Goal: Task Accomplishment & Management: Manage account settings

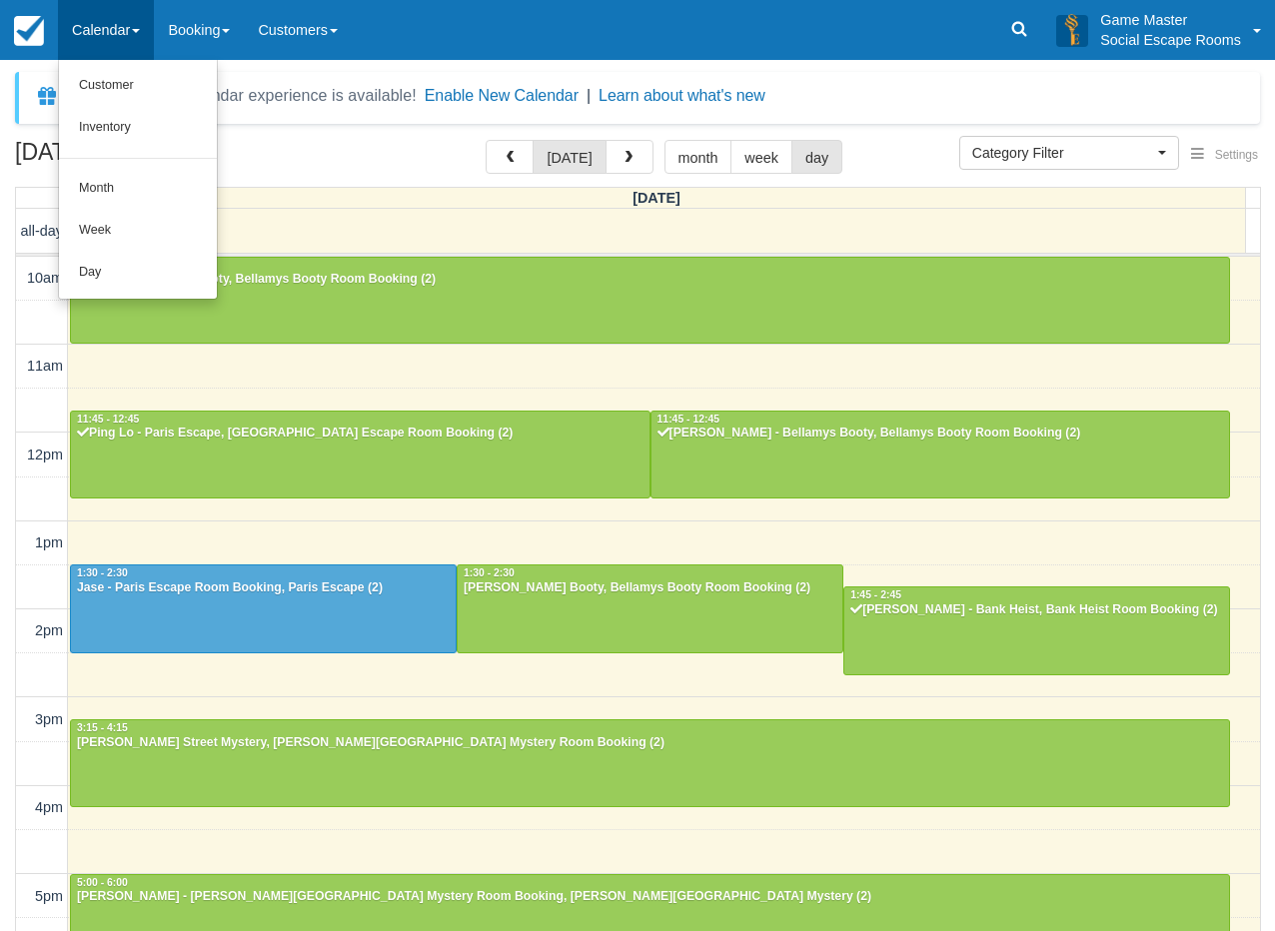
select select
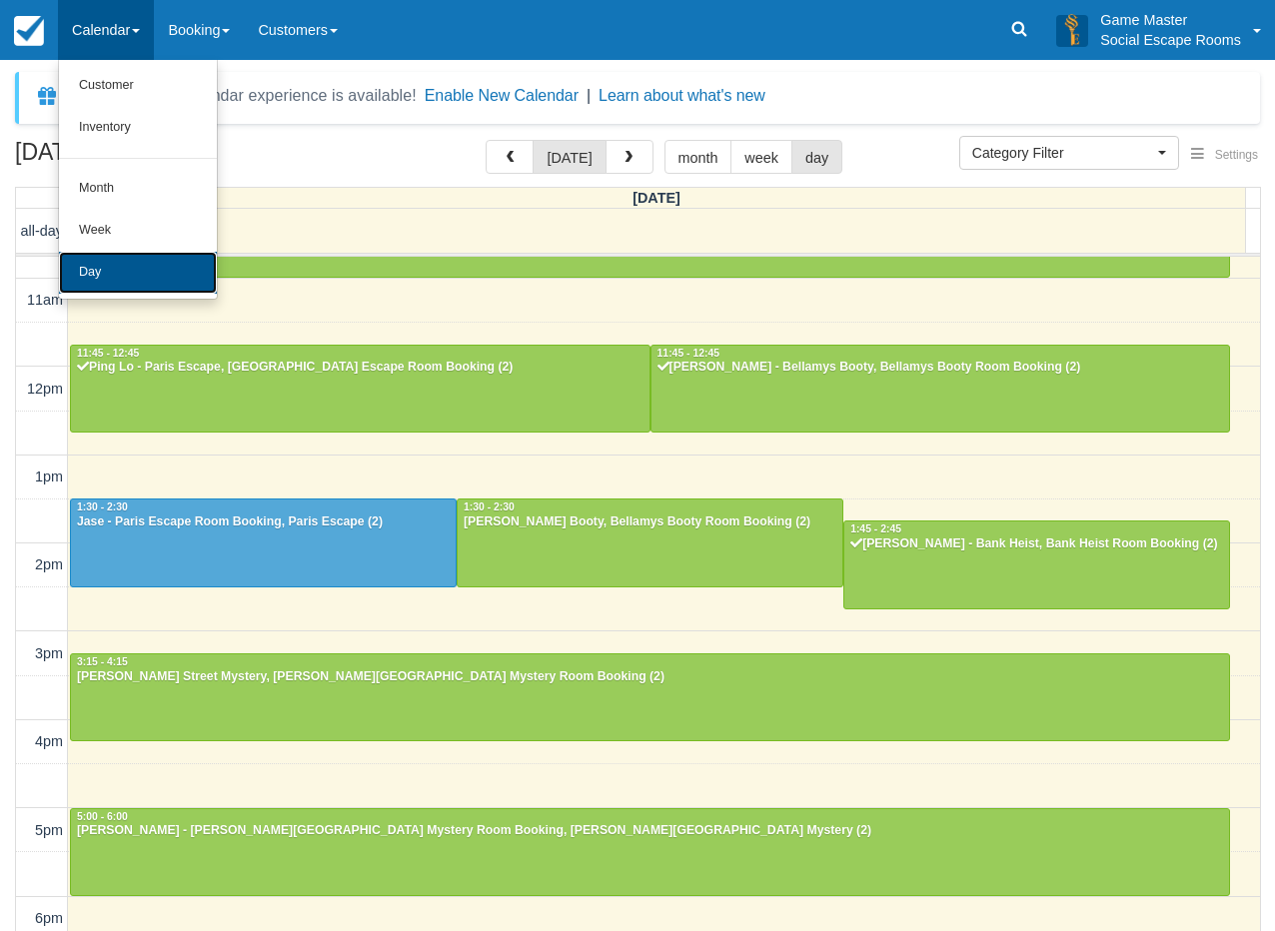
click at [122, 279] on link "Day" at bounding box center [138, 273] width 158 height 42
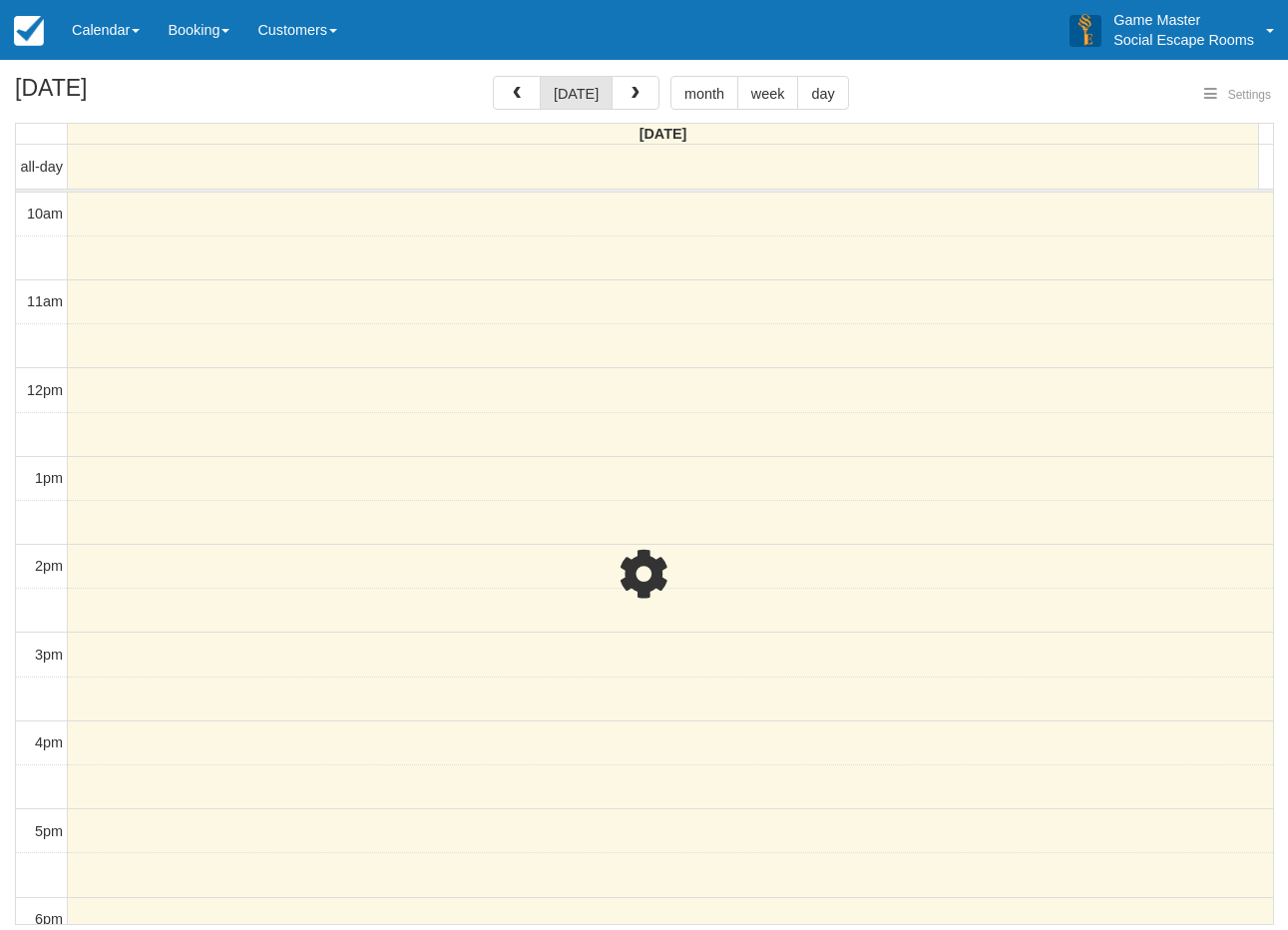
select select
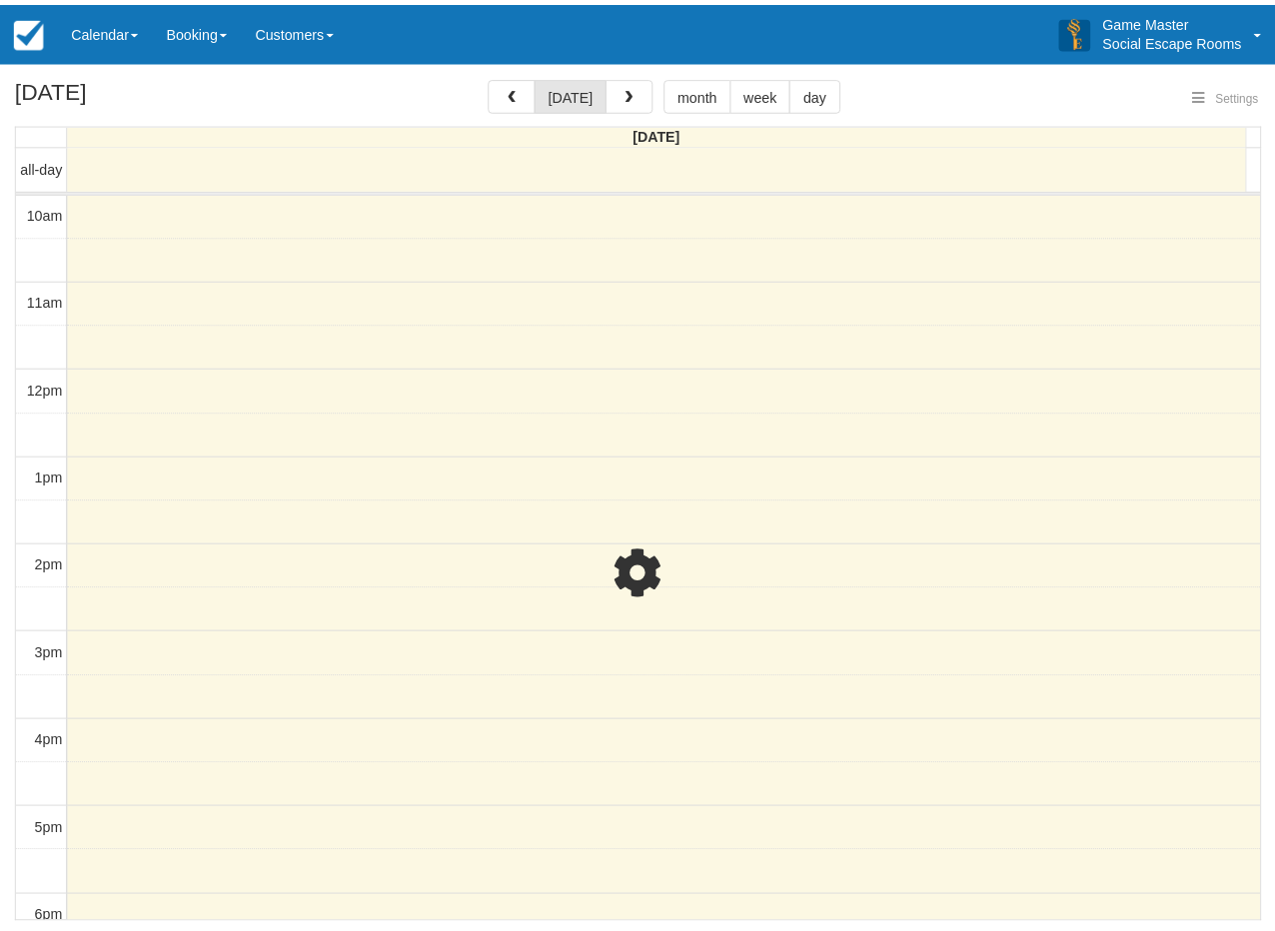
scroll to position [371, 0]
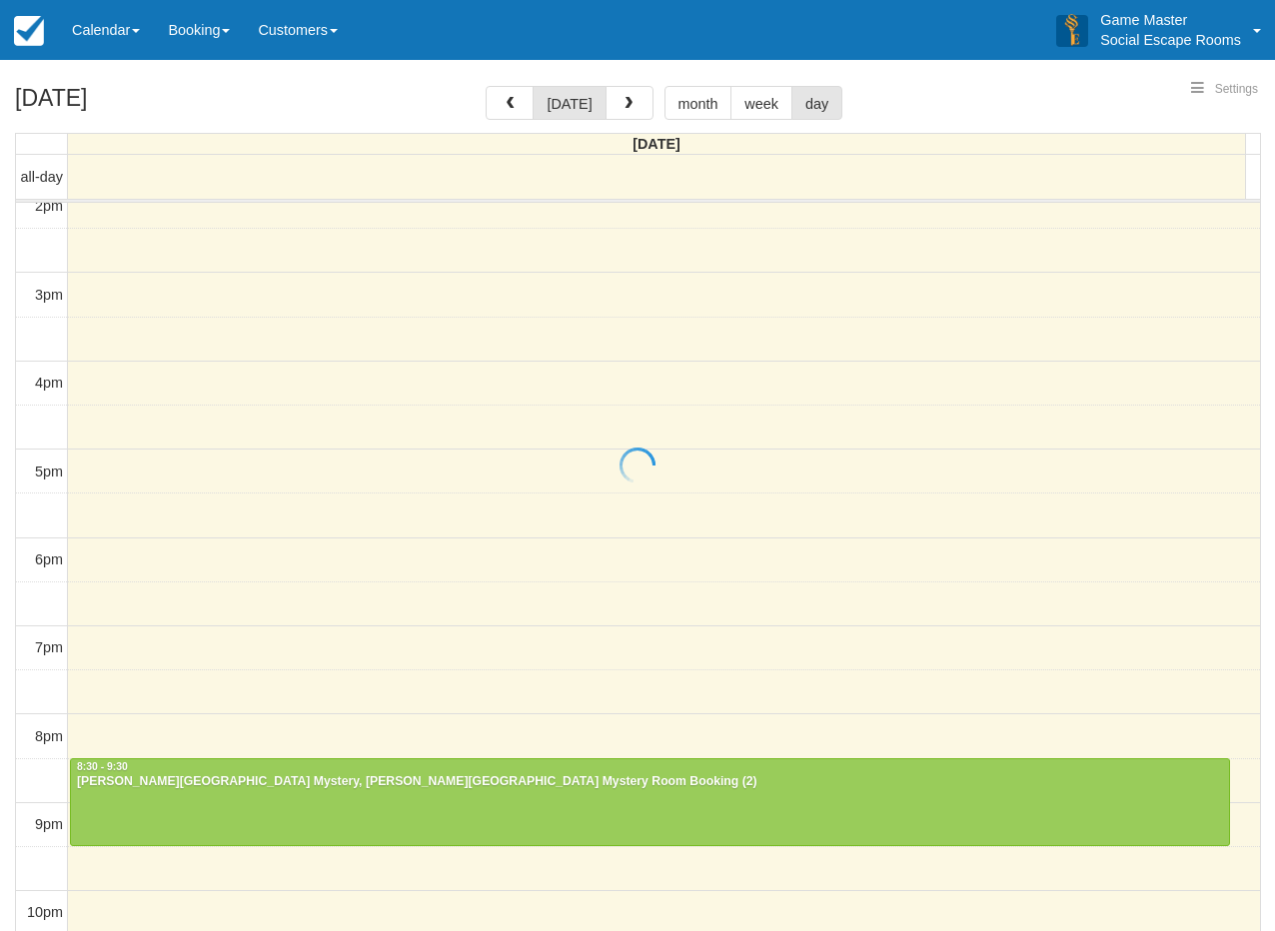
select select
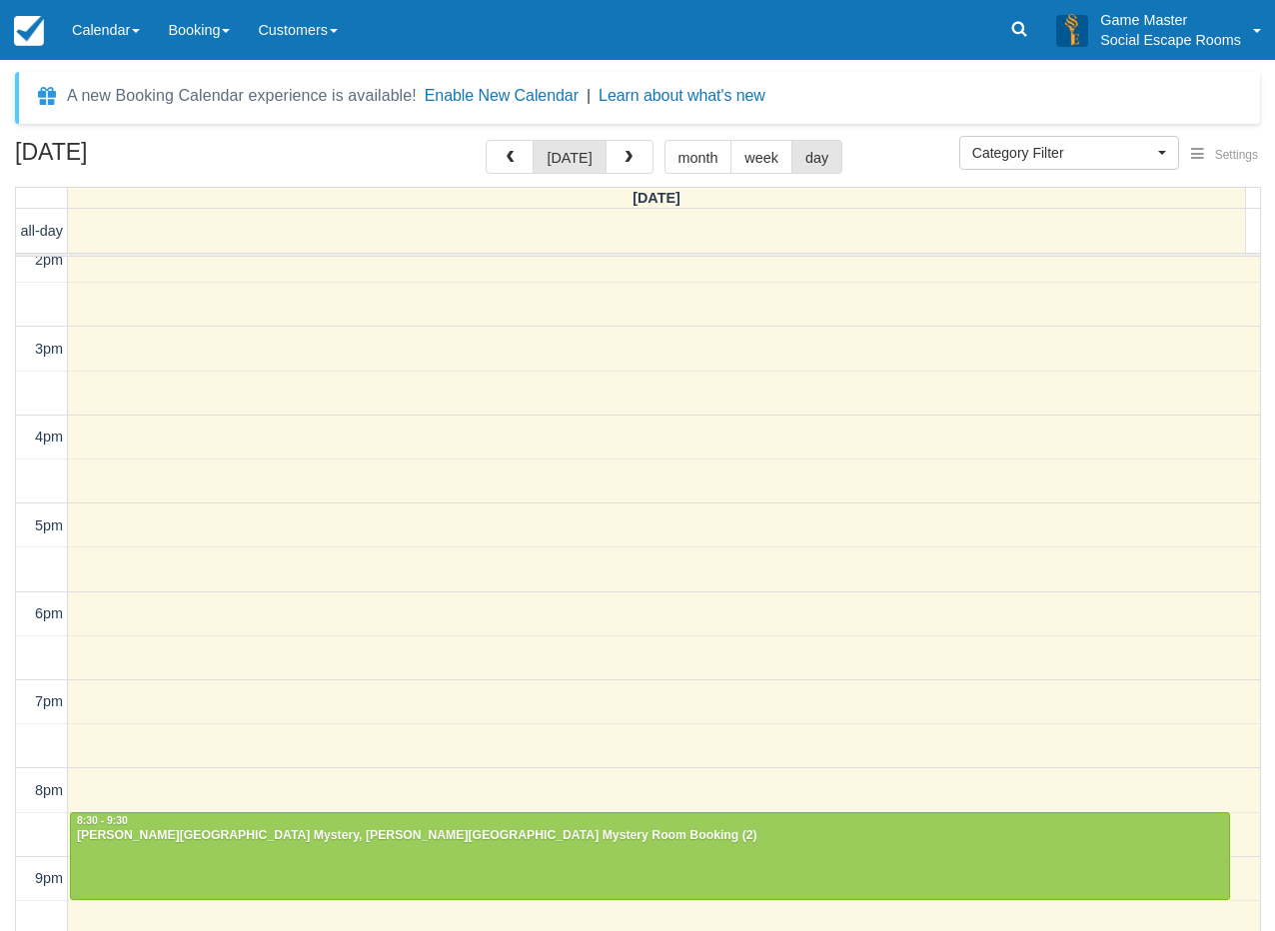
scroll to position [370, 0]
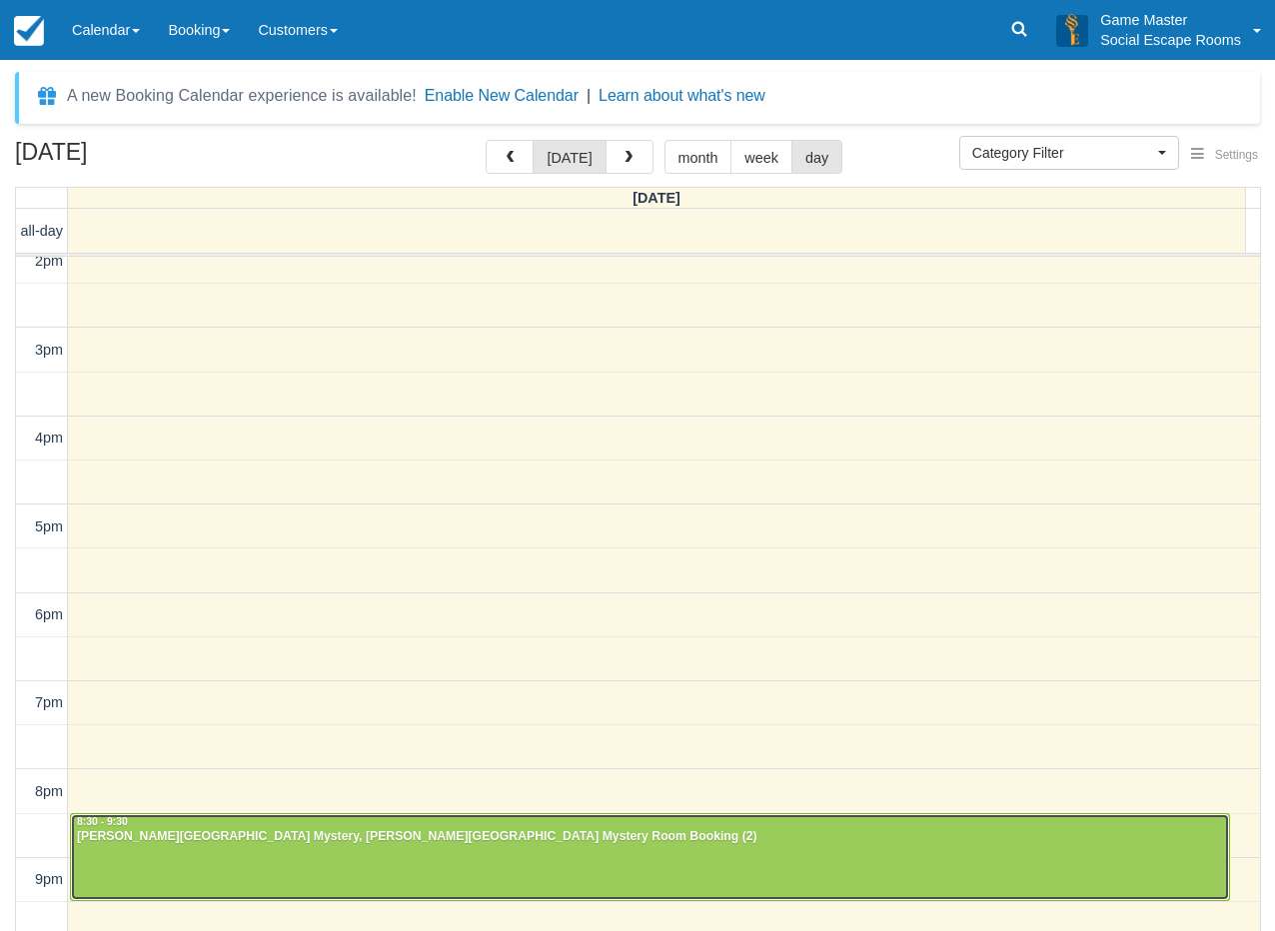
click at [204, 858] on div at bounding box center [650, 857] width 1158 height 86
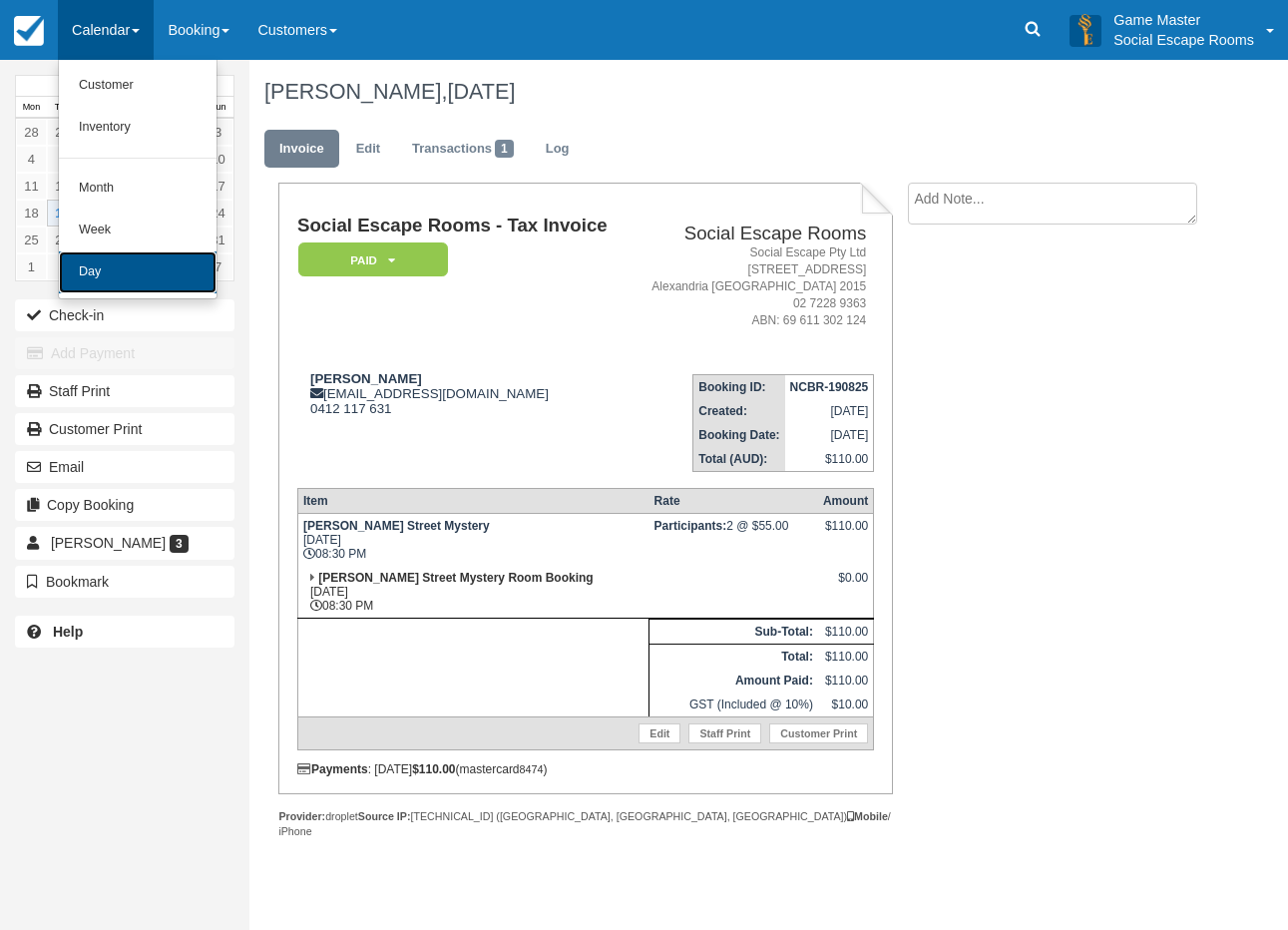
click at [83, 279] on link "Day" at bounding box center [138, 273] width 158 height 42
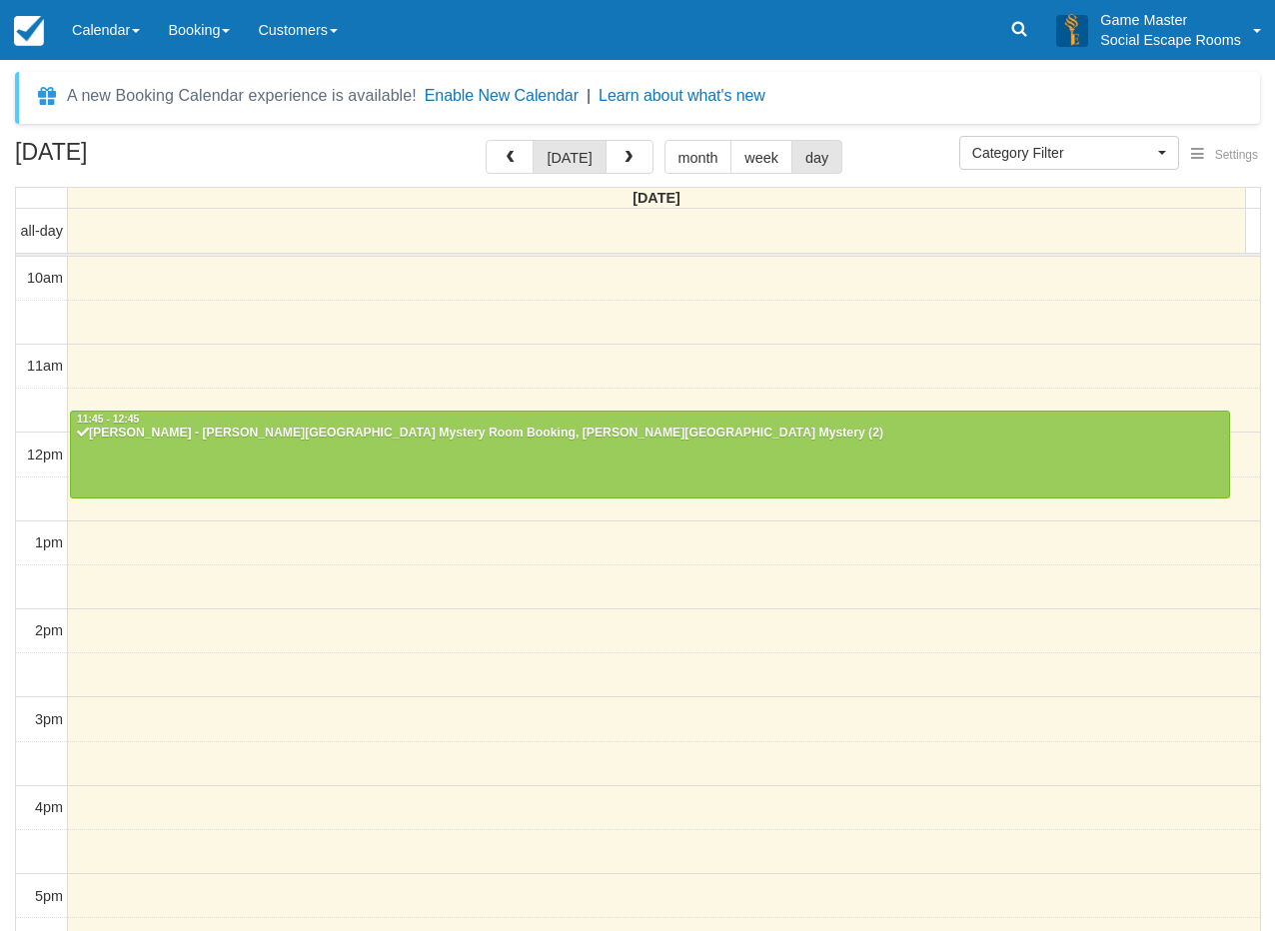
select select
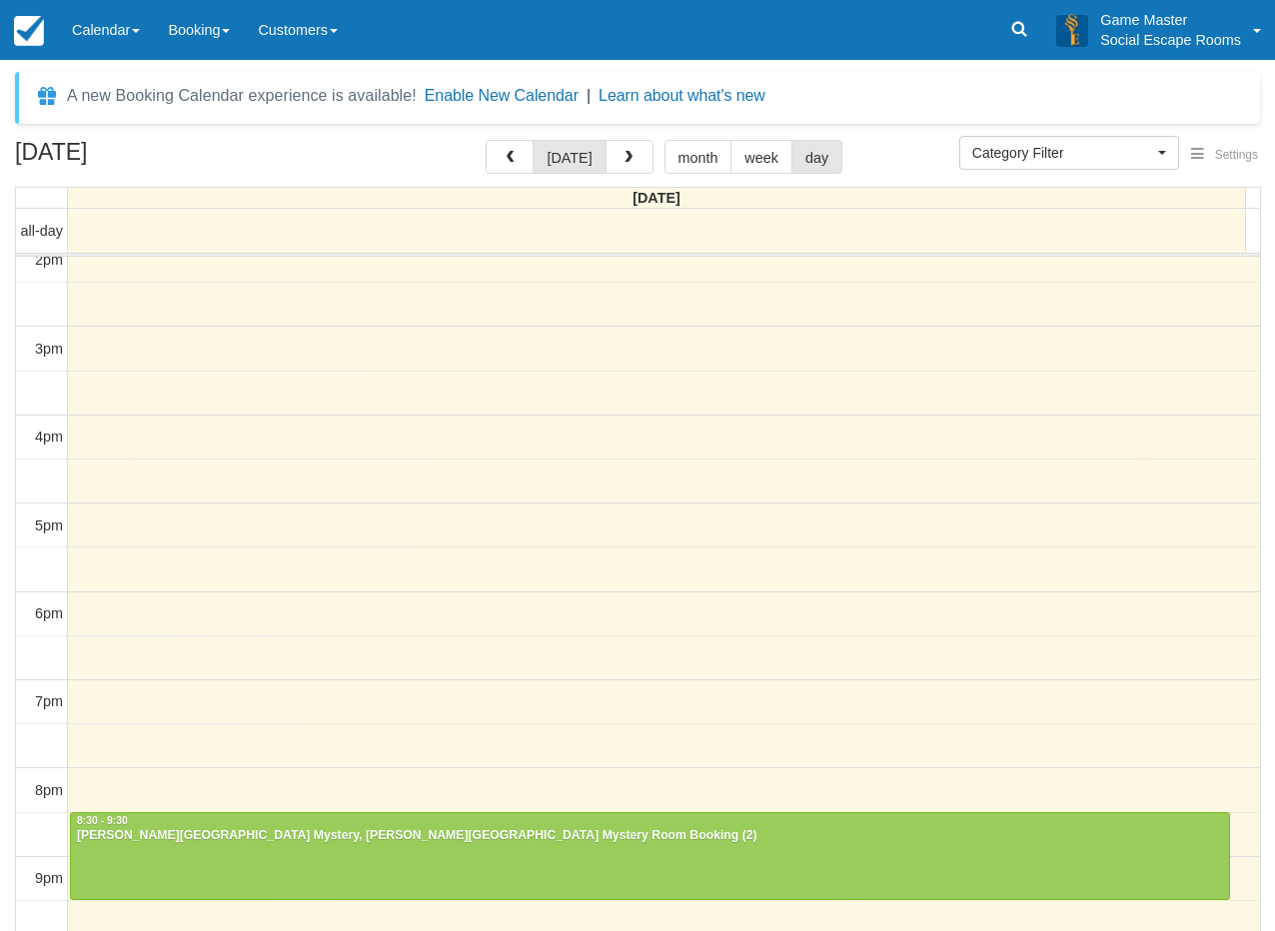
scroll to position [370, 0]
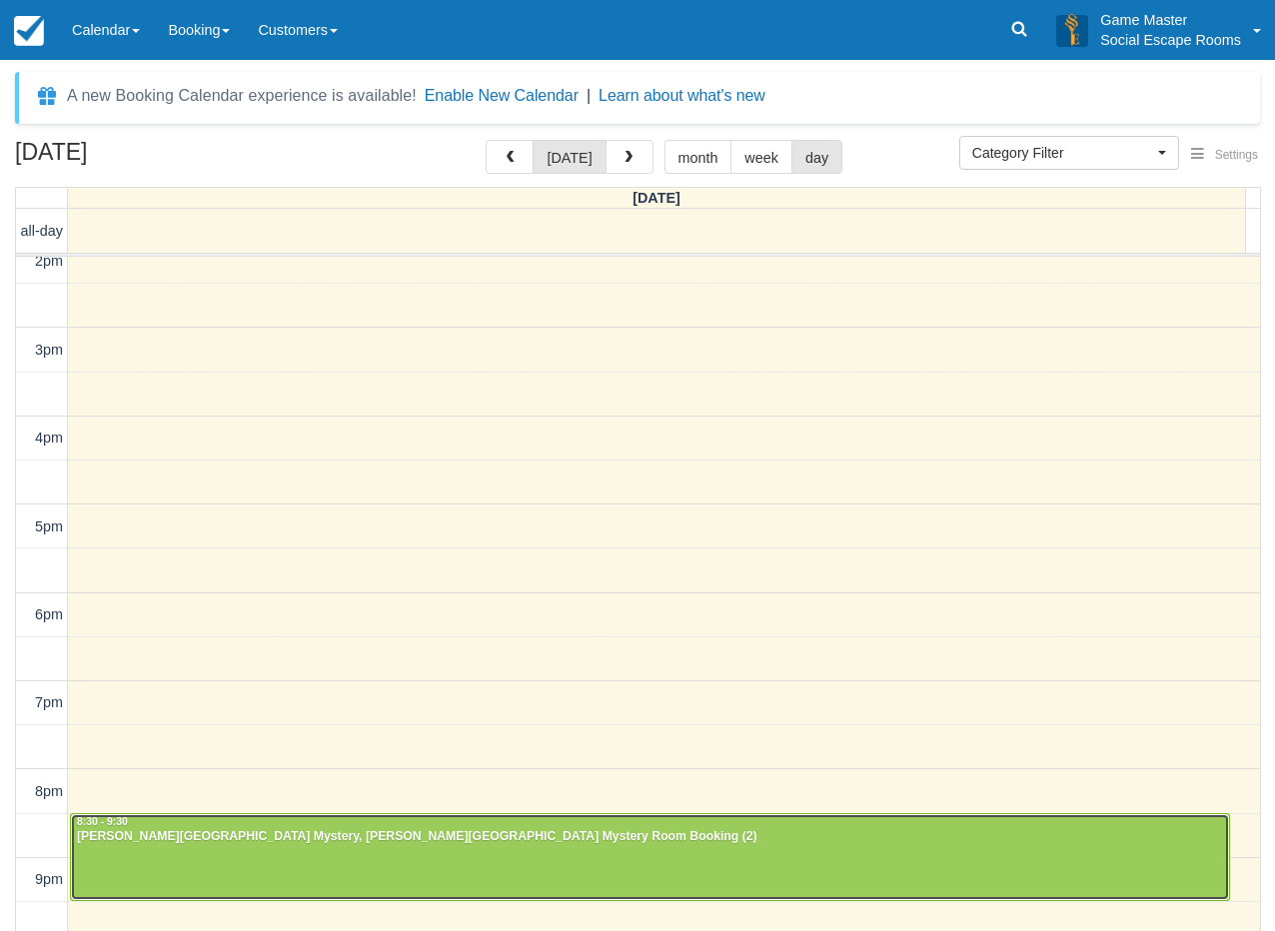
click at [248, 834] on div "[PERSON_NAME][GEOGRAPHIC_DATA] Mystery, [PERSON_NAME][GEOGRAPHIC_DATA] Mystery …" at bounding box center [650, 837] width 1148 height 16
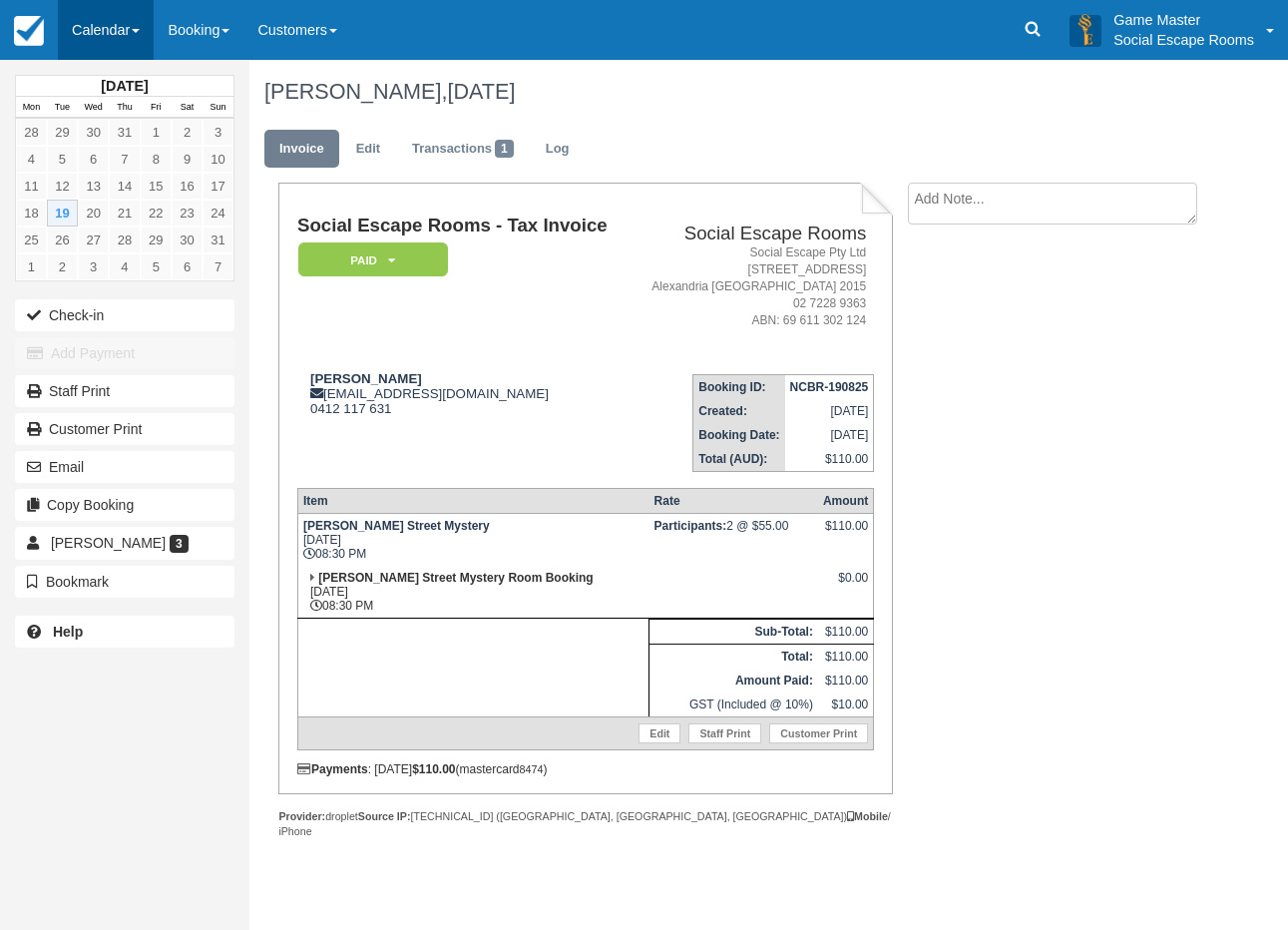
click at [91, 34] on link "Calendar" at bounding box center [106, 30] width 96 height 60
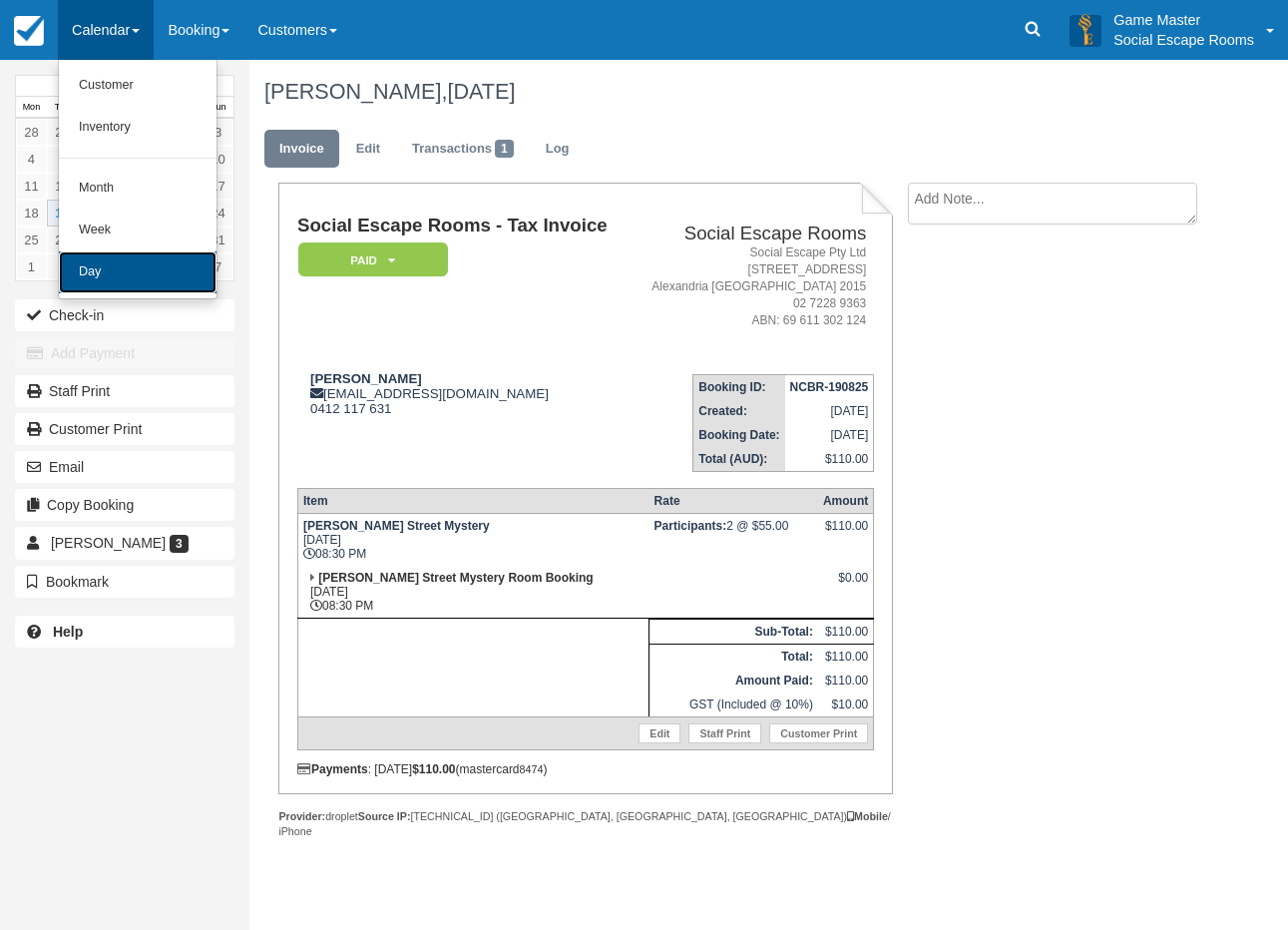
click at [112, 277] on link "Day" at bounding box center [138, 273] width 158 height 42
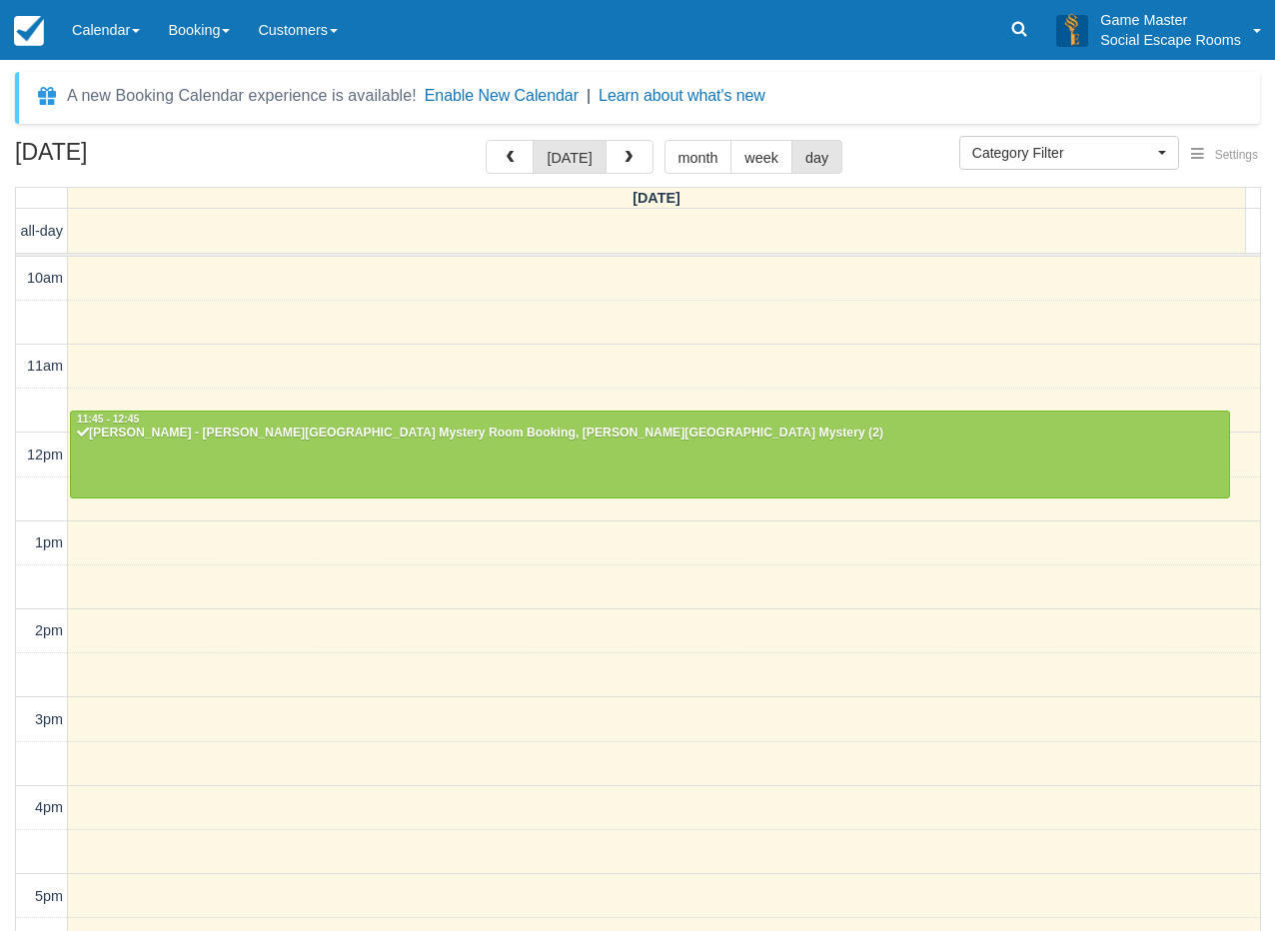
select select
